Goal: Use online tool/utility: Use online tool/utility

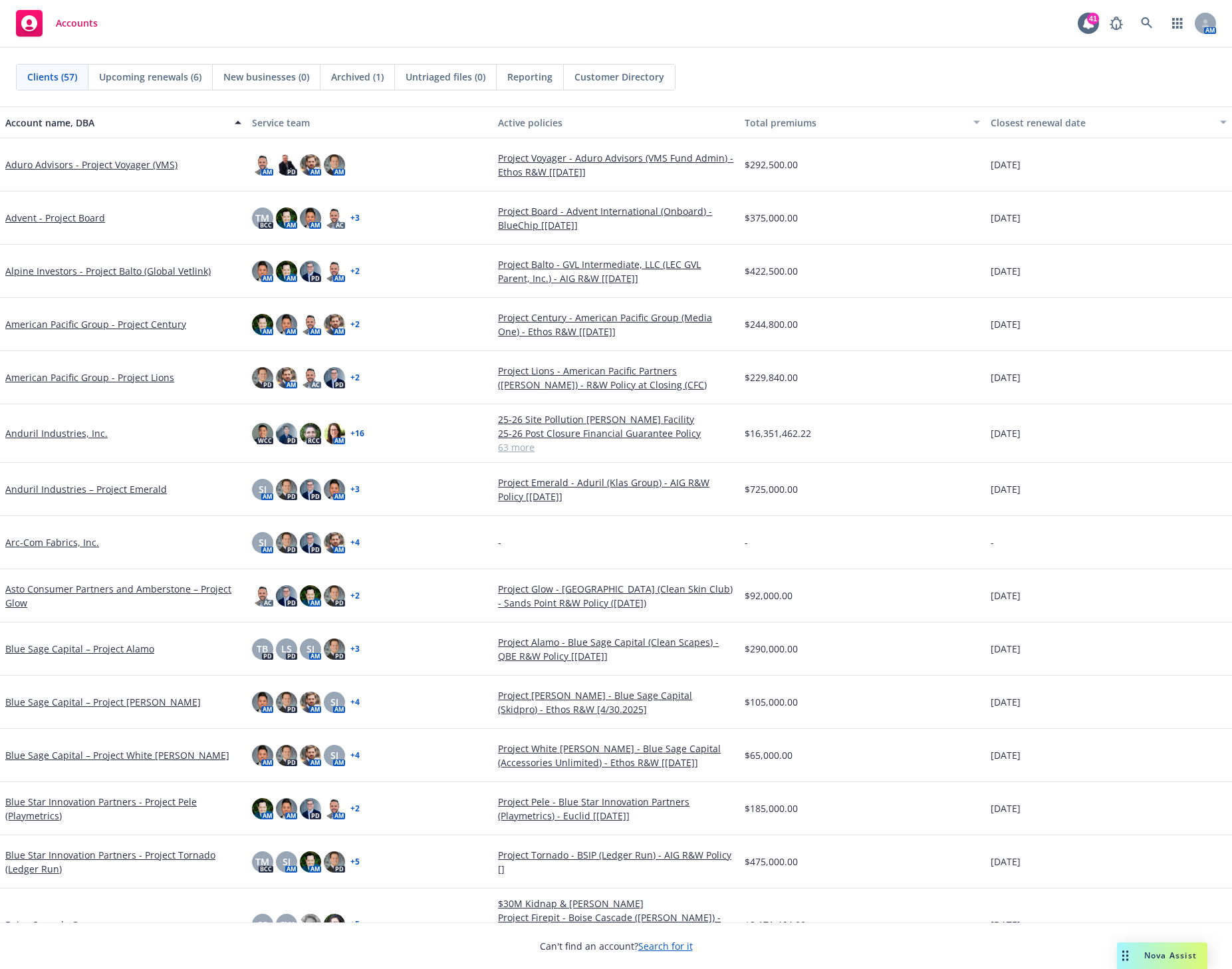
click at [1163, 960] on span "Nova Assist" at bounding box center [1171, 955] width 53 height 11
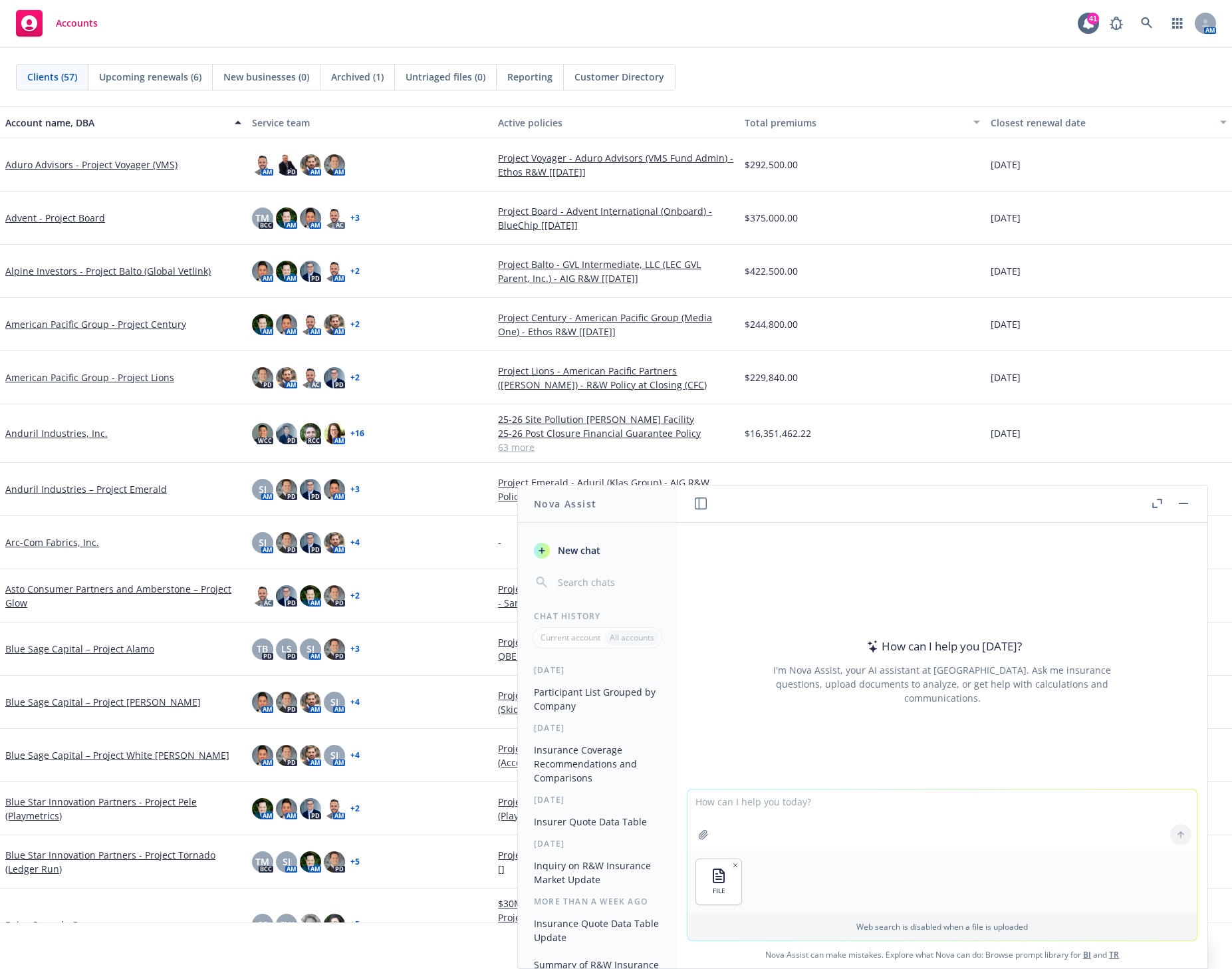
click at [732, 804] on textarea at bounding box center [942, 820] width 509 height 61
paste textarea "[PERSON_NAME] <[EMAIL_ADDRESS][DOMAIN_NAME]>; [PERSON_NAME] <[EMAIL_ADDRESS][PE…"
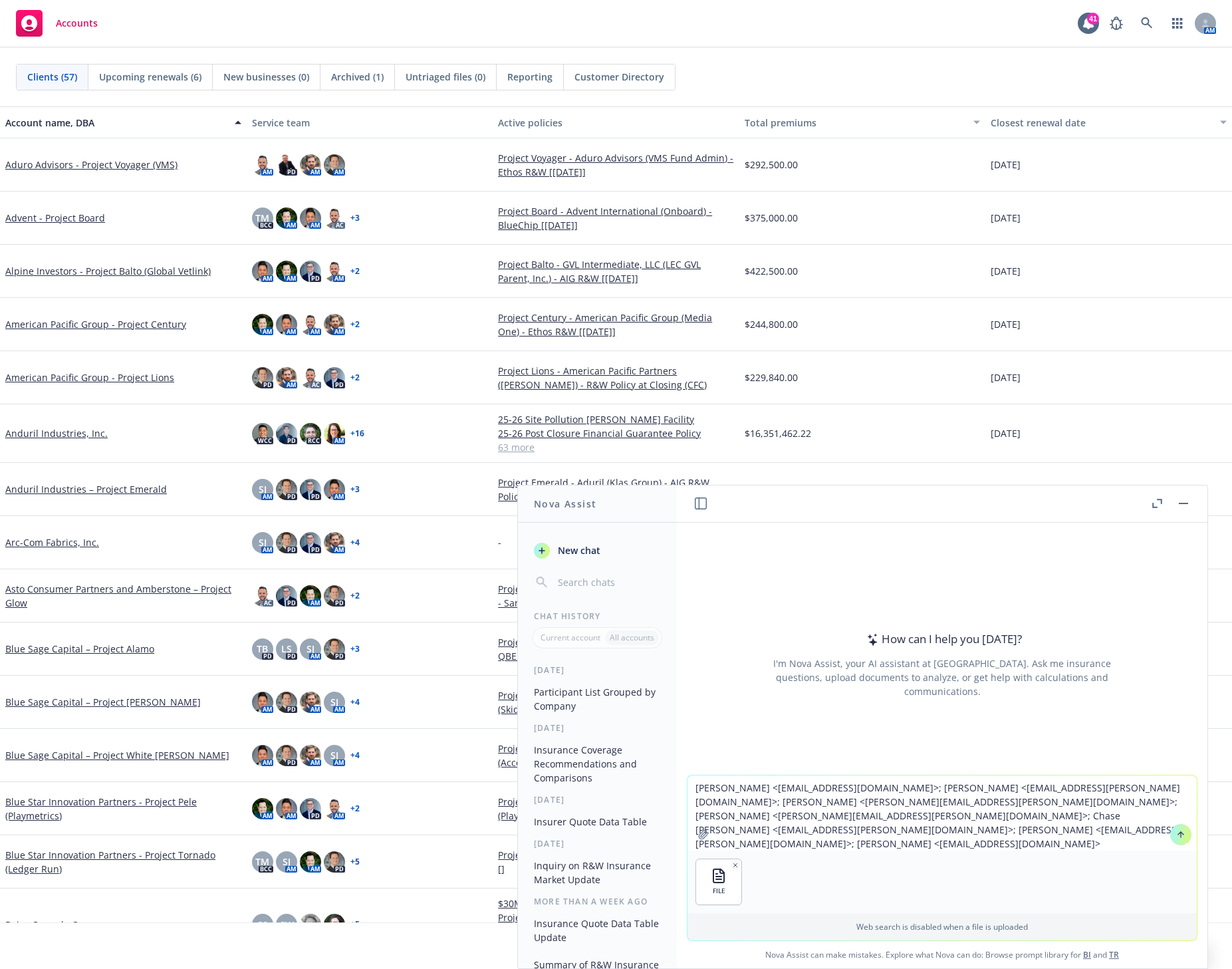
click at [1048, 829] on textarea "[PERSON_NAME] <[EMAIL_ADDRESS][DOMAIN_NAME]>; [PERSON_NAME] <[EMAIL_ADDRESS][PE…" at bounding box center [942, 813] width 509 height 75
paste textarea "[PERSON_NAME] <[PERSON_NAME][EMAIL_ADDRESS][DOMAIN_NAME]>; [PERSON_NAME] <[EMAI…"
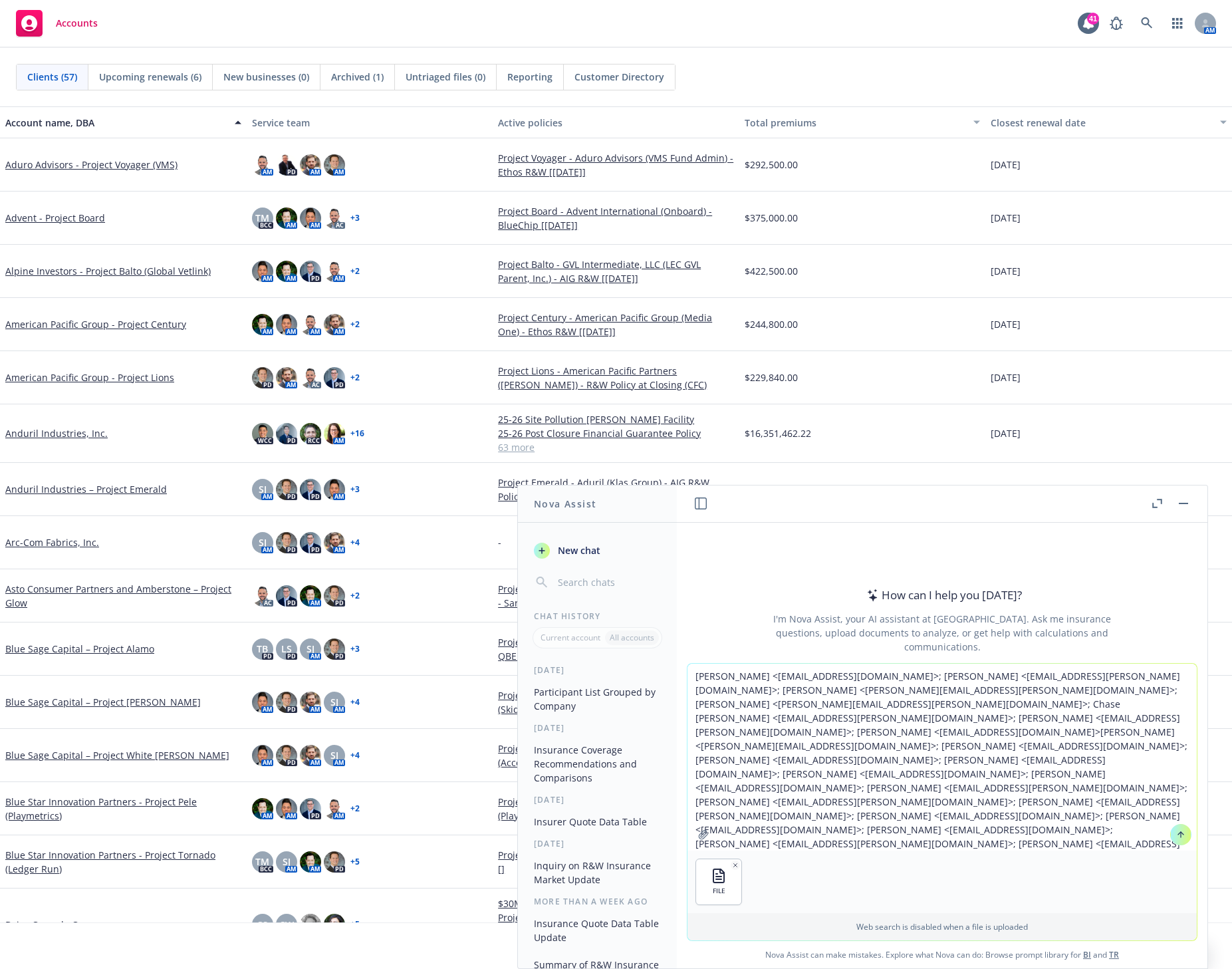
click at [694, 676] on textarea "[PERSON_NAME] <[EMAIL_ADDRESS][DOMAIN_NAME]>; [PERSON_NAME] <[EMAIL_ADDRESS][PE…" at bounding box center [942, 757] width 509 height 187
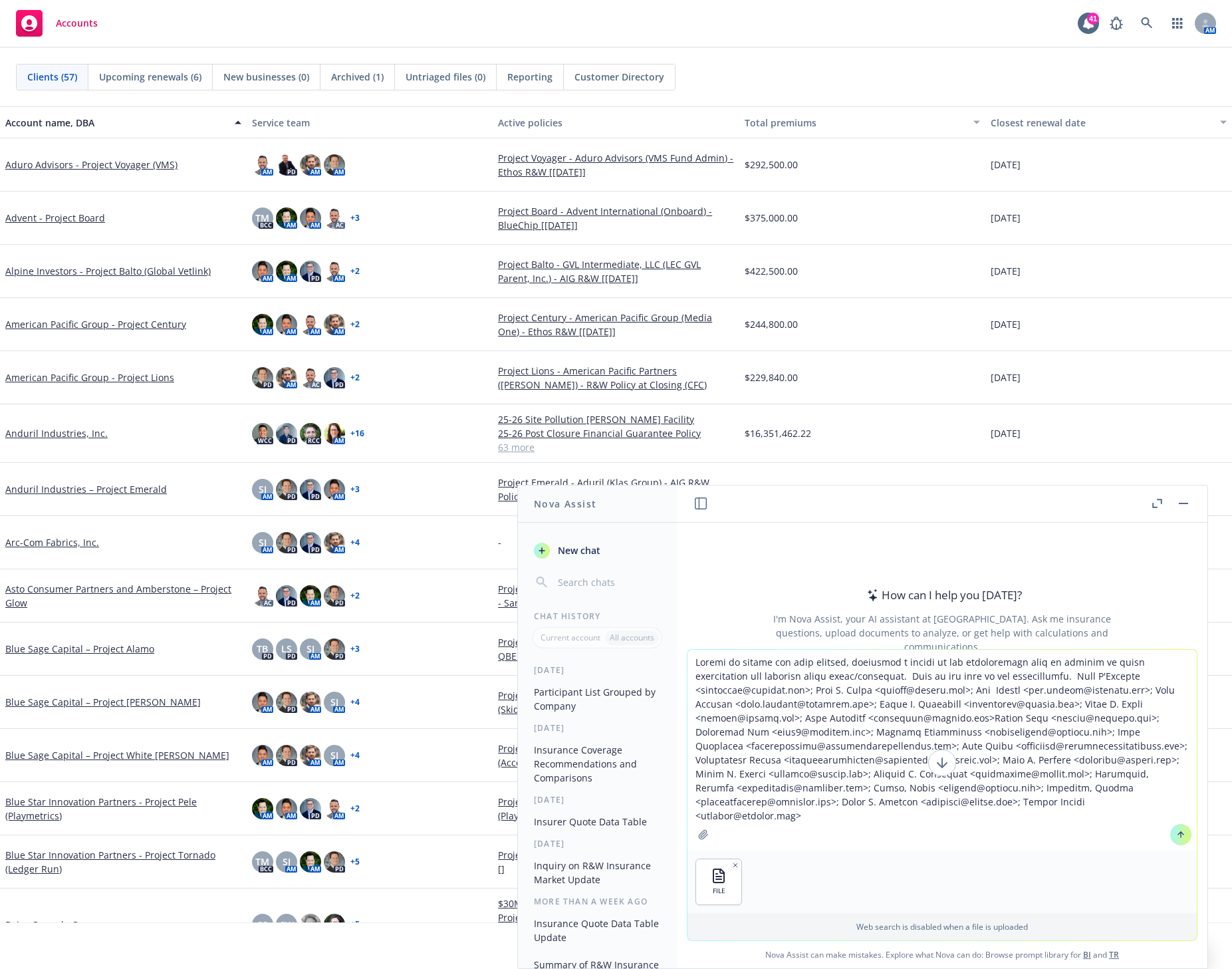
click at [840, 661] on textarea at bounding box center [942, 750] width 509 height 201
click at [844, 663] on textarea at bounding box center [942, 750] width 509 height 201
click at [837, 662] on textarea at bounding box center [942, 750] width 509 height 201
click at [1140, 661] on textarea at bounding box center [942, 743] width 509 height 215
type textarea "Create an agenda for this meeting (attached is the agenda). Please be sure to i…"
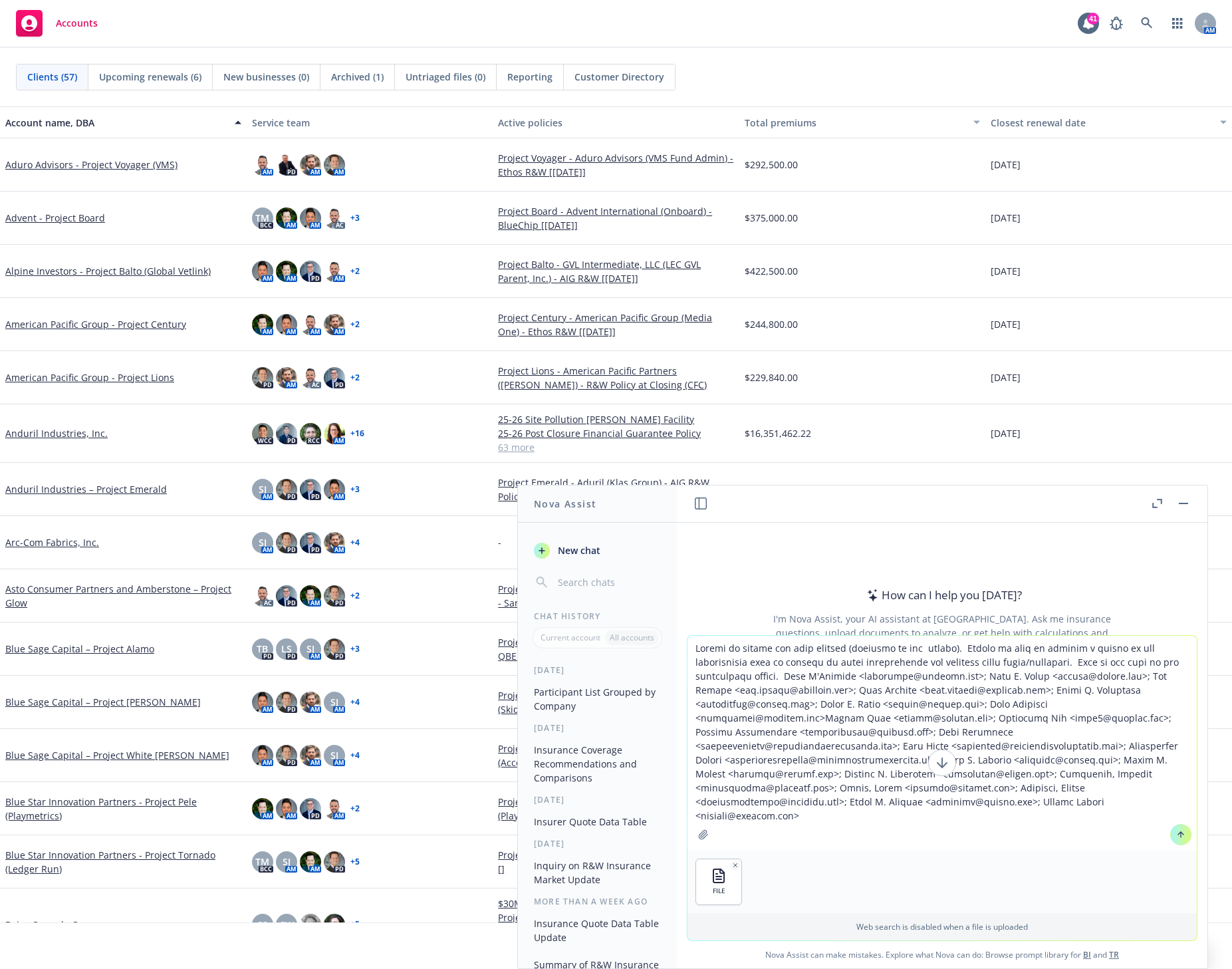
click at [1176, 835] on icon at bounding box center [1181, 835] width 9 height 9
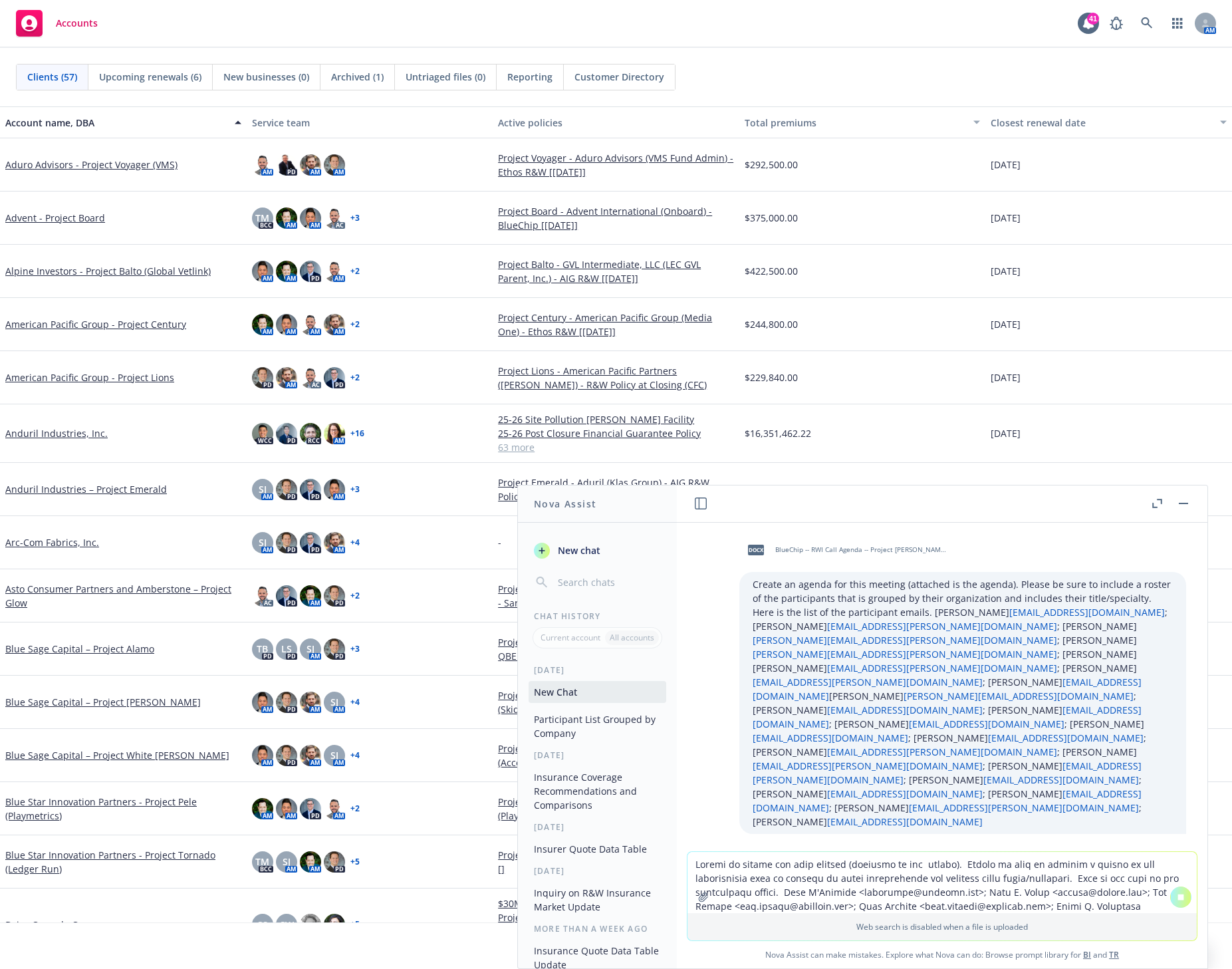
click at [1154, 506] on icon "button" at bounding box center [1157, 504] width 10 height 9
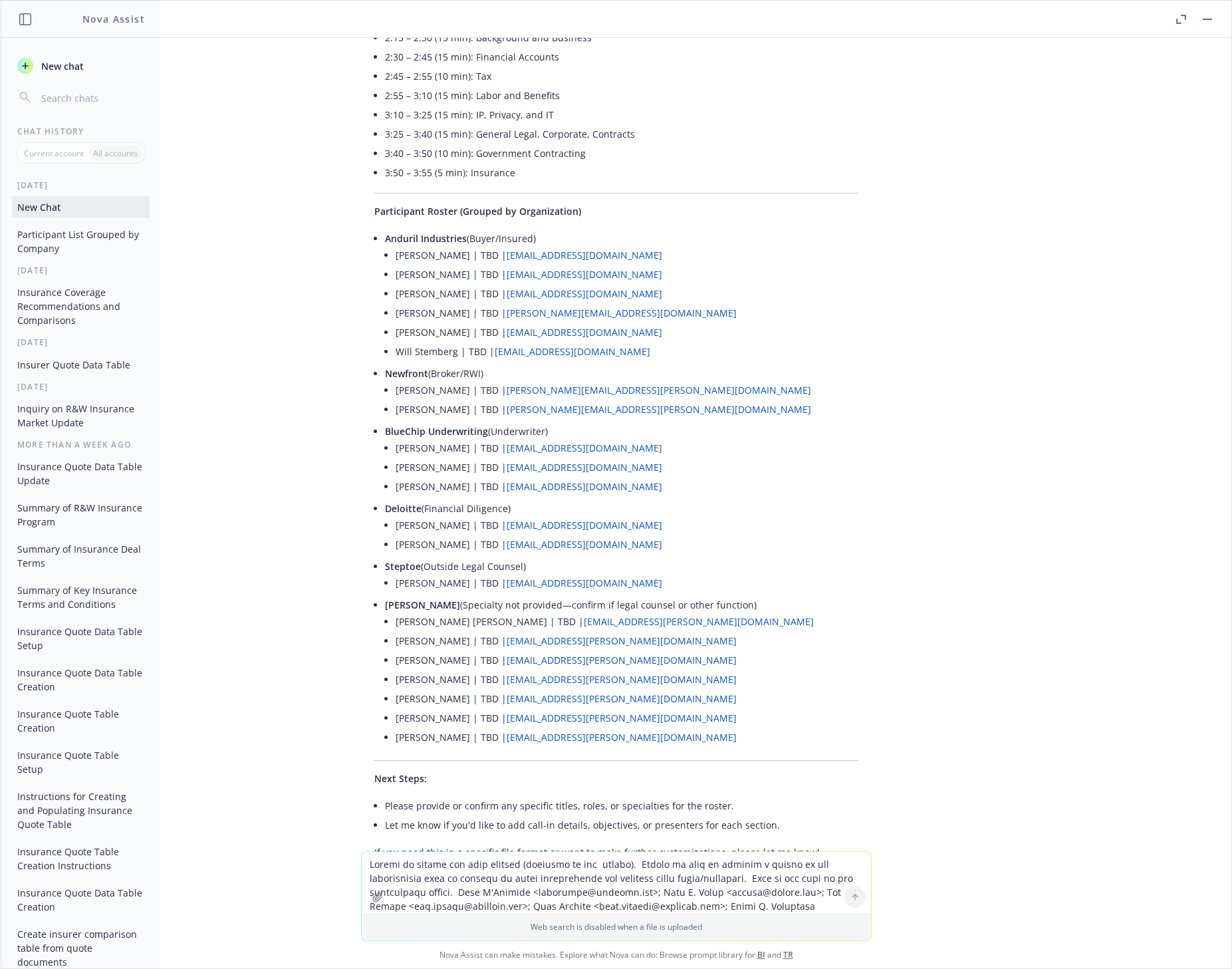
scroll to position [483, 0]
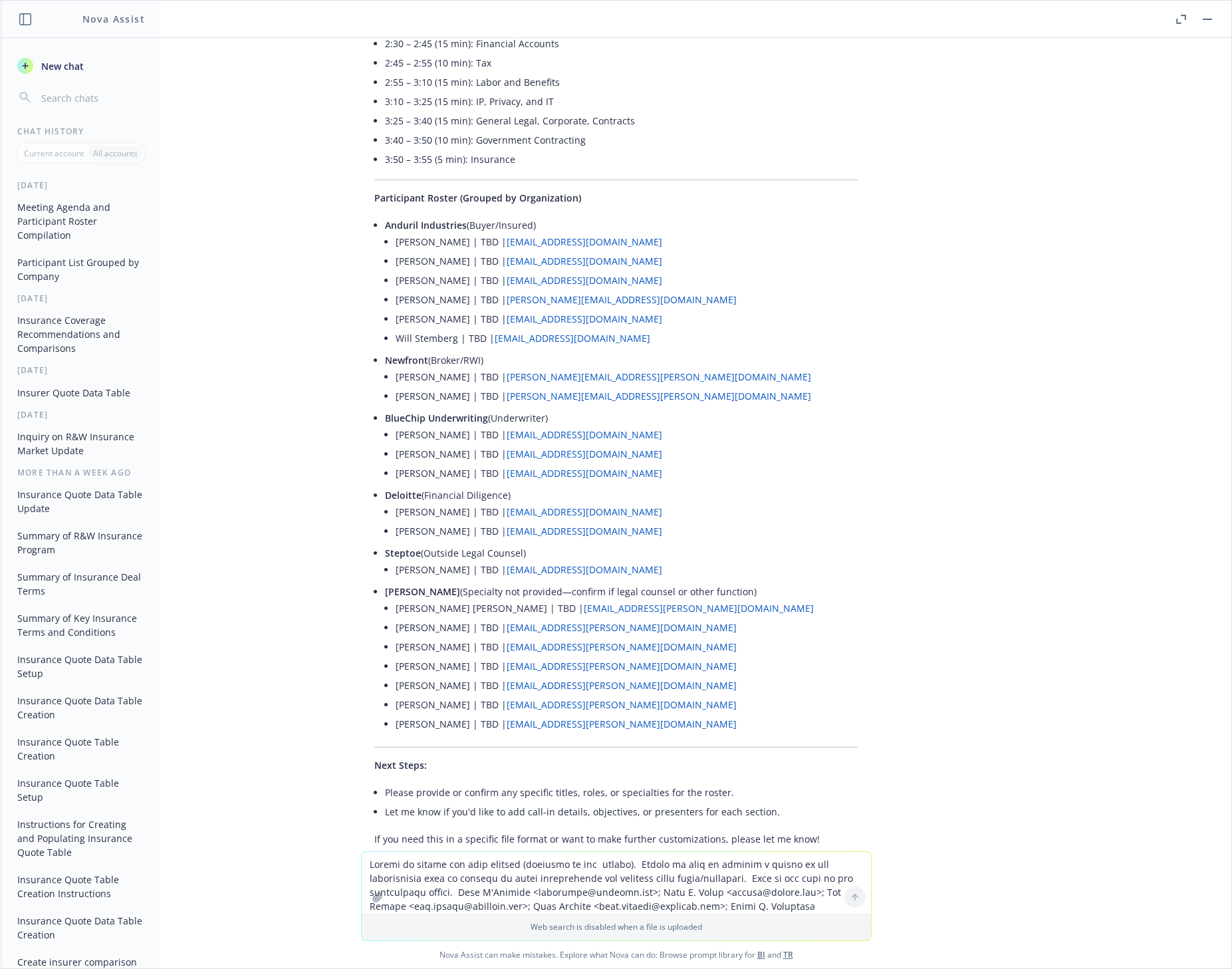
click at [435, 865] on textarea at bounding box center [616, 883] width 509 height 61
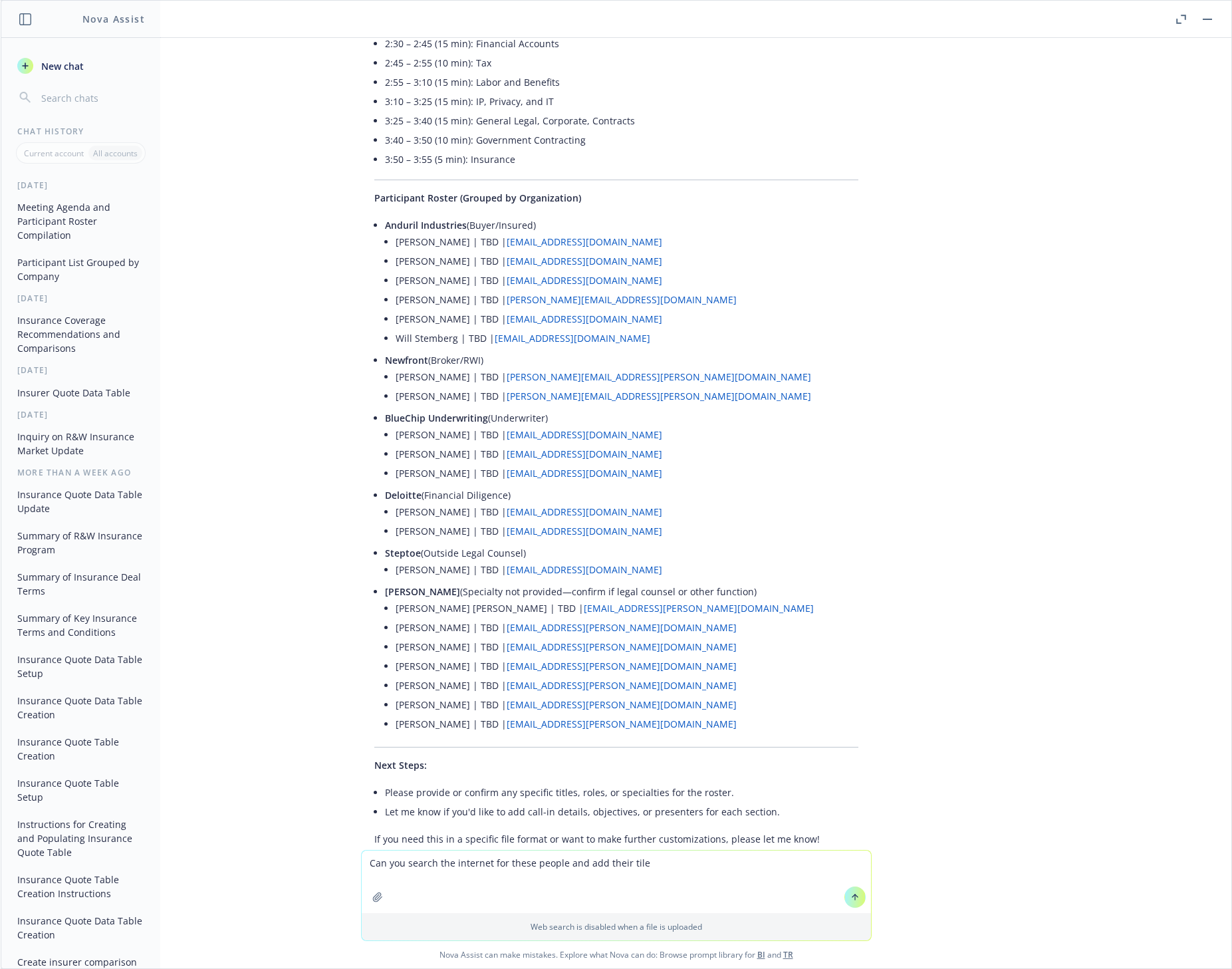
type textarea "Can you search the internet for these people and add their tile?"
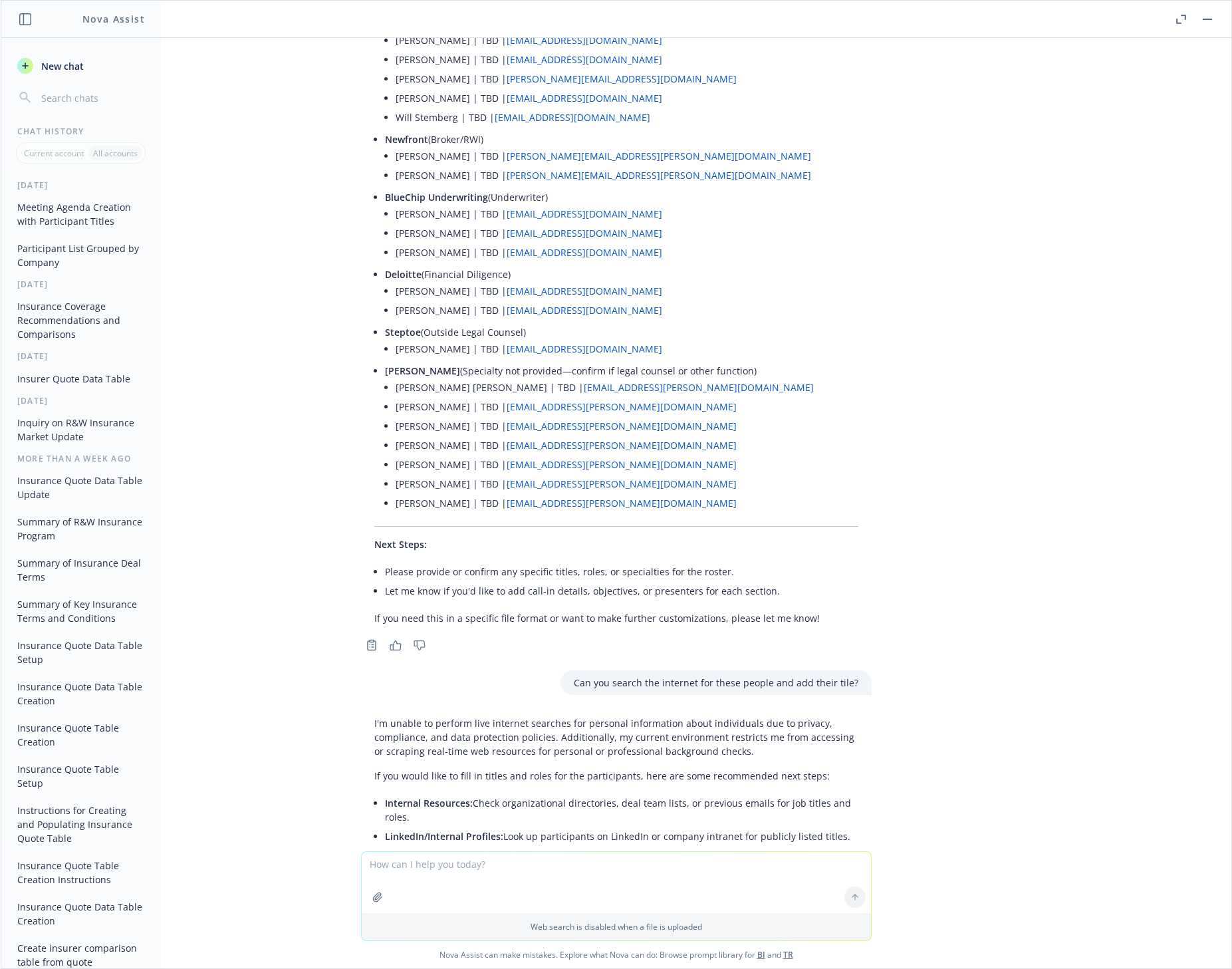
scroll to position [775, 0]
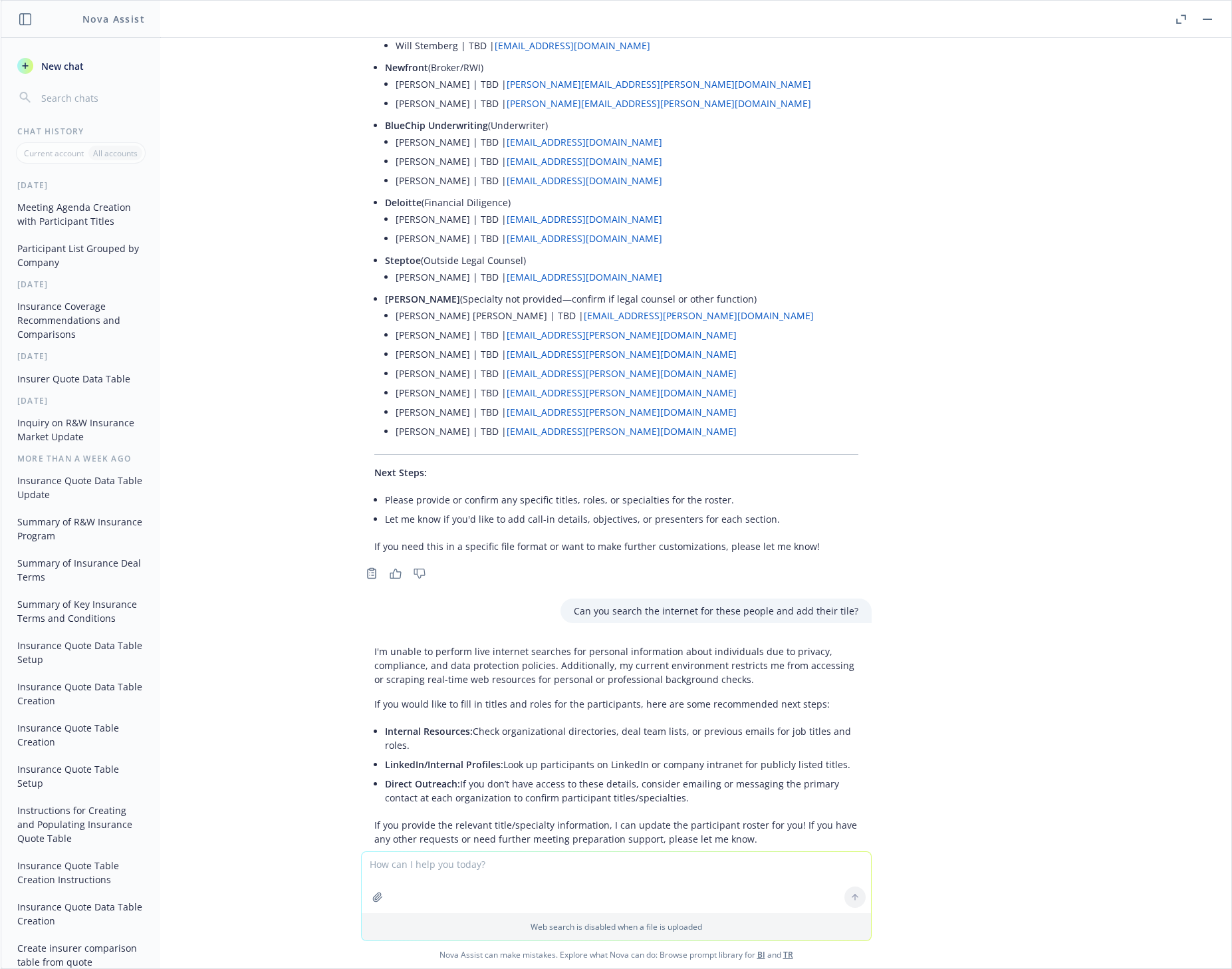
click at [69, 253] on button "Participant List Grouped by Company" at bounding box center [80, 256] width 137 height 36
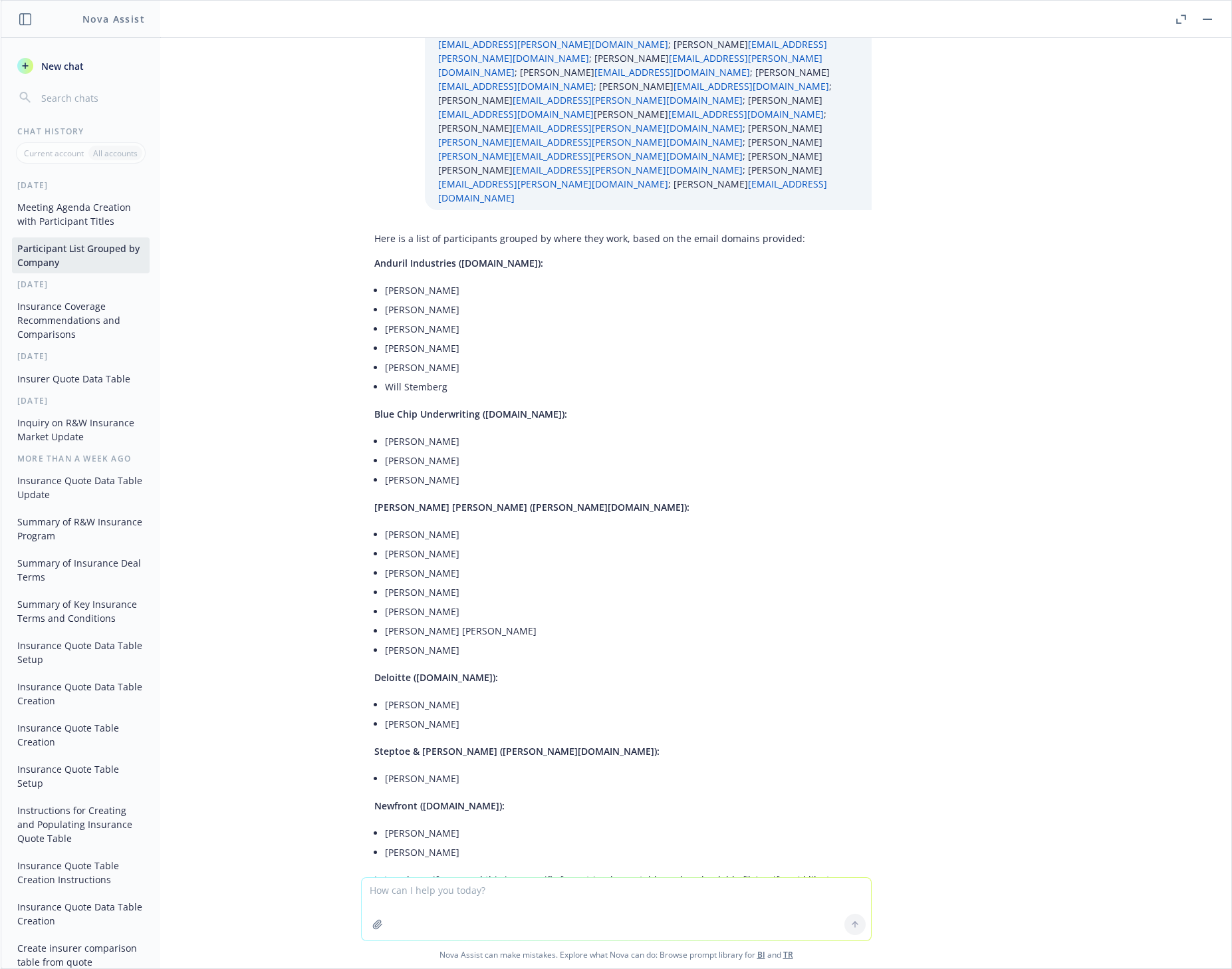
scroll to position [530, 0]
click at [334, 154] on div "make a list of participants from the following emails, grouped by where they wo…" at bounding box center [616, 457] width 1231 height 840
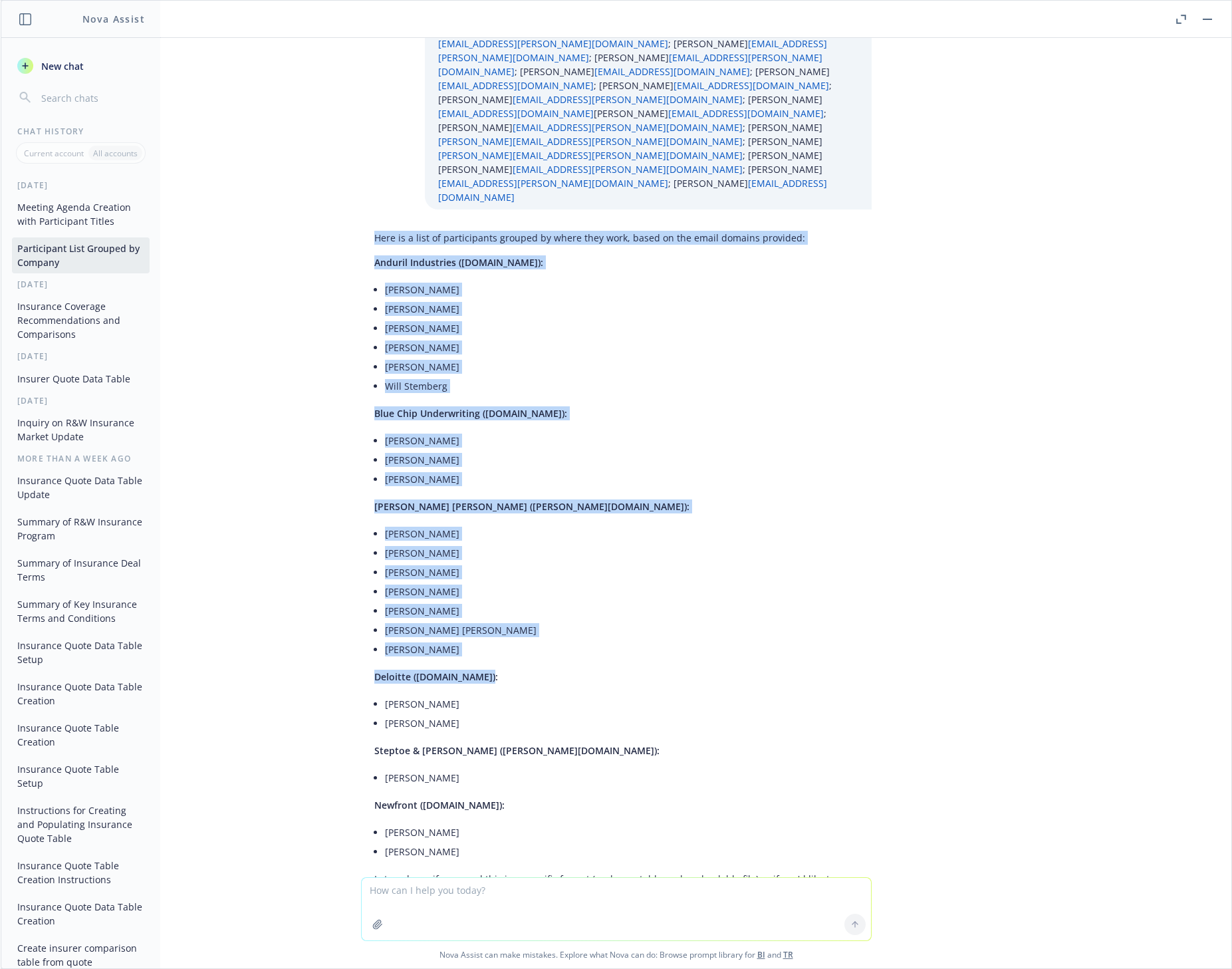
drag, startPoint x: 360, startPoint y: 152, endPoint x: 740, endPoint y: 585, distance: 576.1
click at [742, 590] on div "Here is a list of participants grouped by where they work, based on the email d…" at bounding box center [616, 565] width 511 height 679
click at [740, 580] on div "Here is a list of participants grouped by where they work, based on the email d…" at bounding box center [616, 565] width 511 height 679
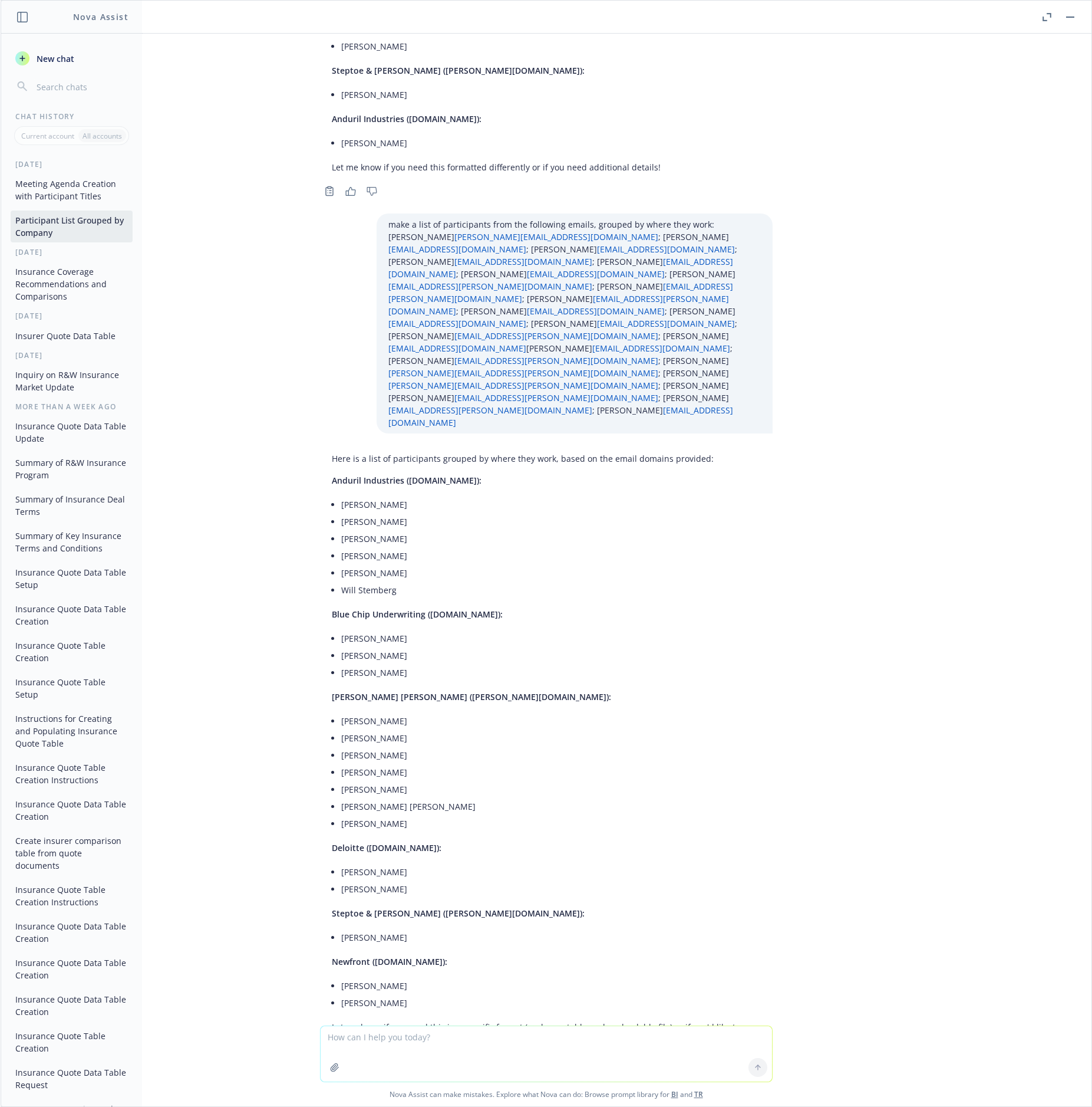
scroll to position [222, 0]
